Goal: Check status

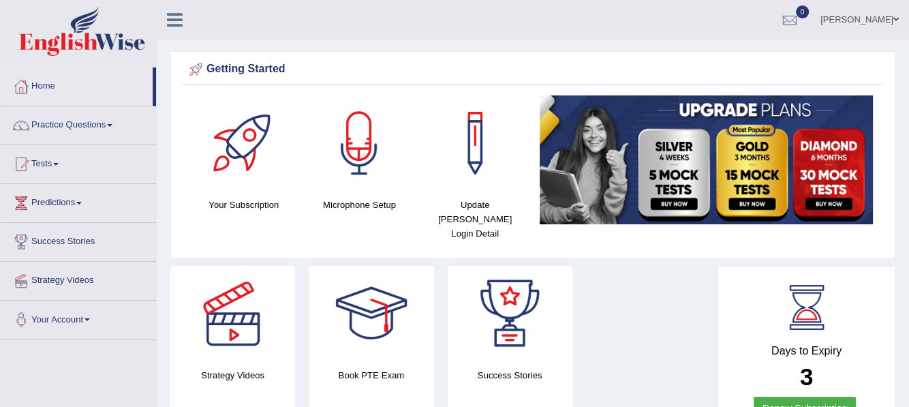
click at [59, 164] on span at bounding box center [55, 164] width 5 height 3
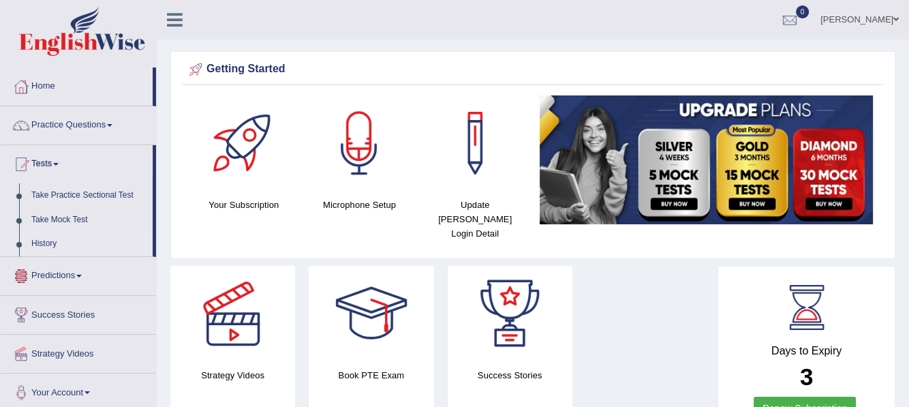
click at [41, 241] on link "History" at bounding box center [88, 244] width 127 height 25
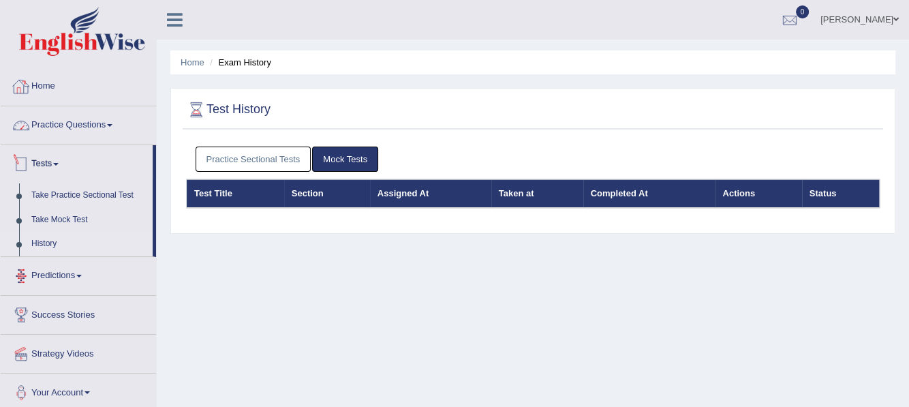
click at [44, 91] on link "Home" at bounding box center [78, 84] width 155 height 34
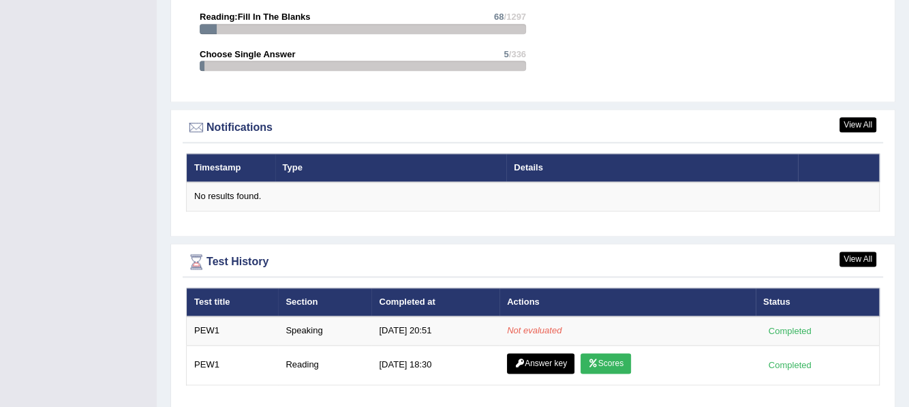
scroll to position [1585, 0]
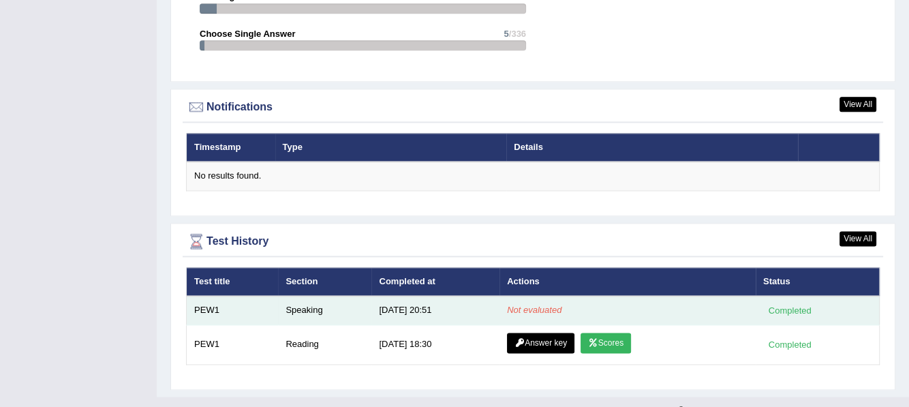
click at [298, 296] on td "Speaking" at bounding box center [324, 310] width 93 height 29
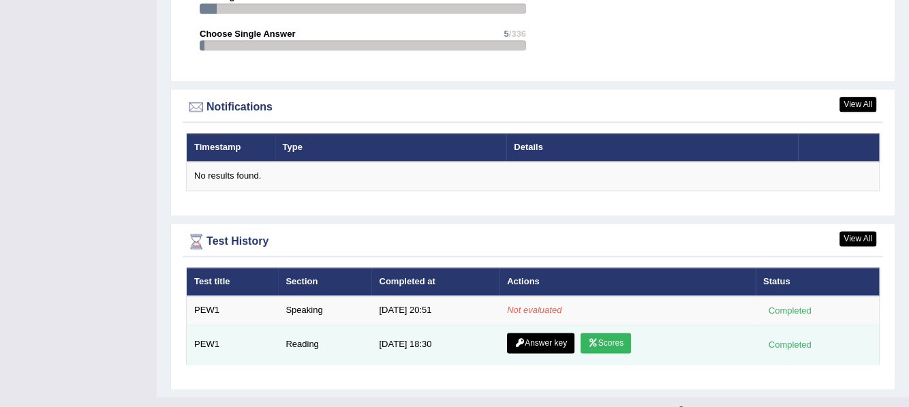
click at [313, 324] on td "Reading" at bounding box center [324, 344] width 93 height 40
click at [555, 332] on link "Answer key" at bounding box center [540, 342] width 67 height 20
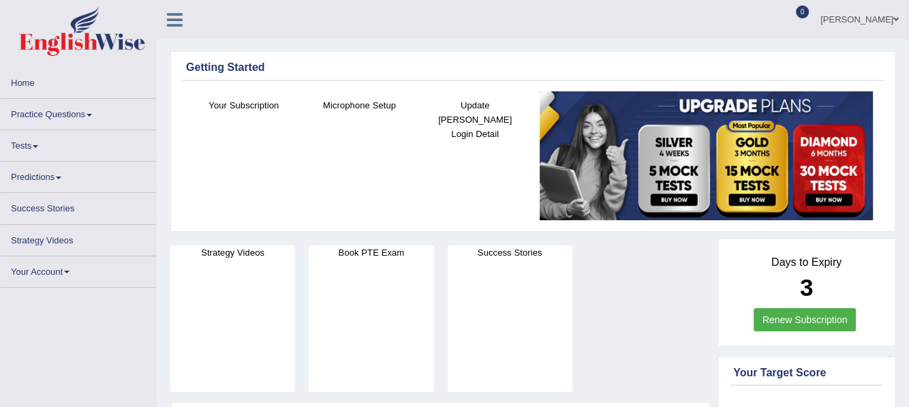
scroll to position [1585, 0]
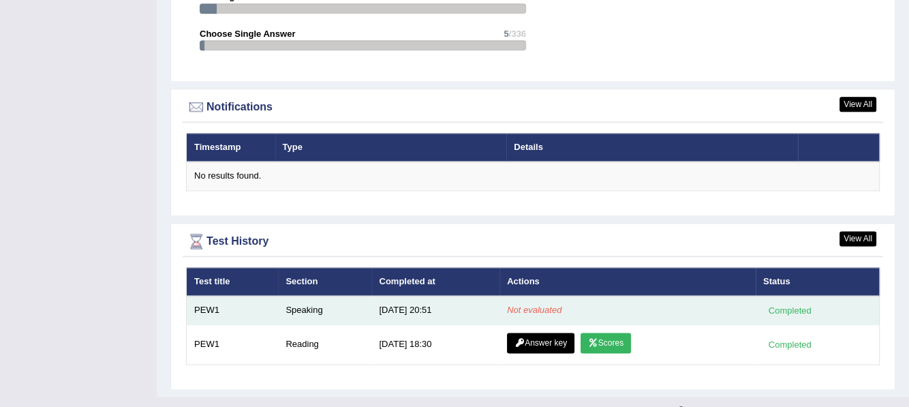
click at [529, 304] on em "Not evaluated" at bounding box center [534, 309] width 54 height 10
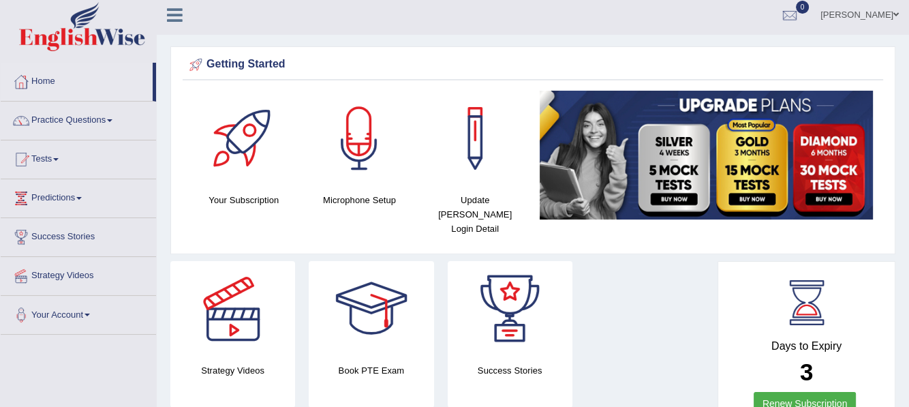
scroll to position [0, 0]
